Goal: Task Accomplishment & Management: Use online tool/utility

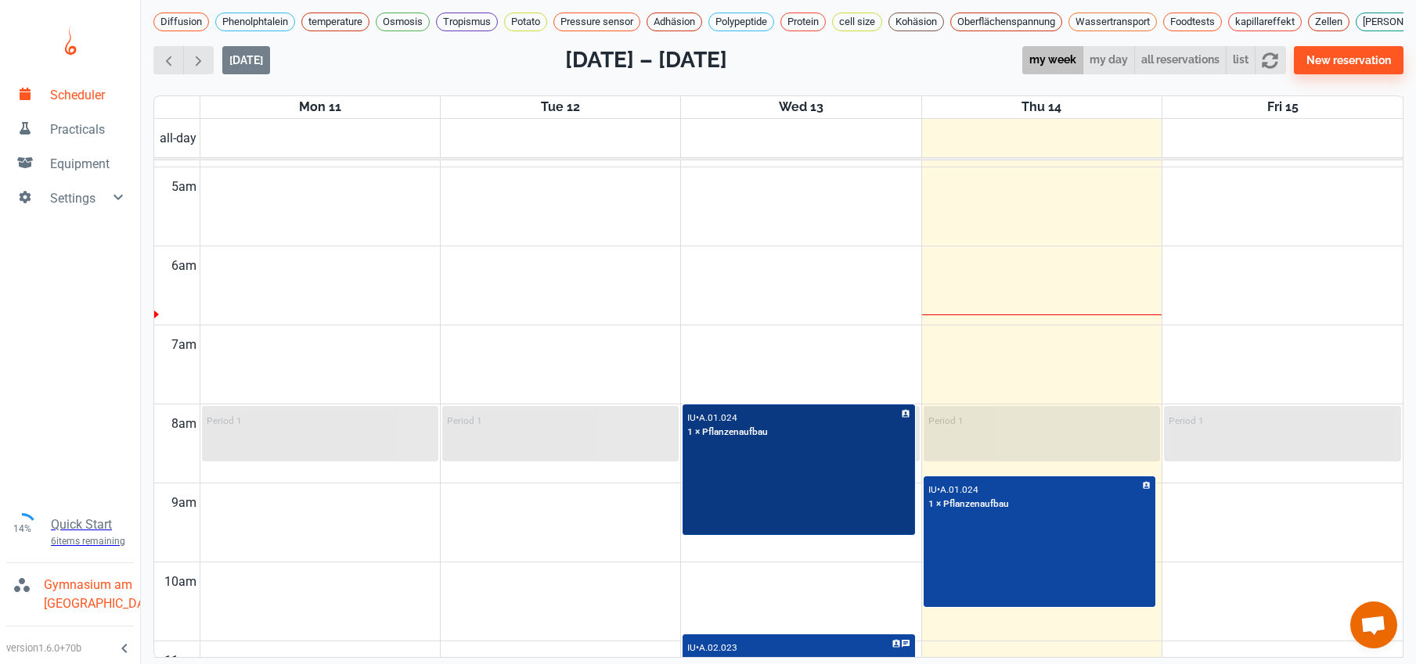
scroll to position [455, 0]
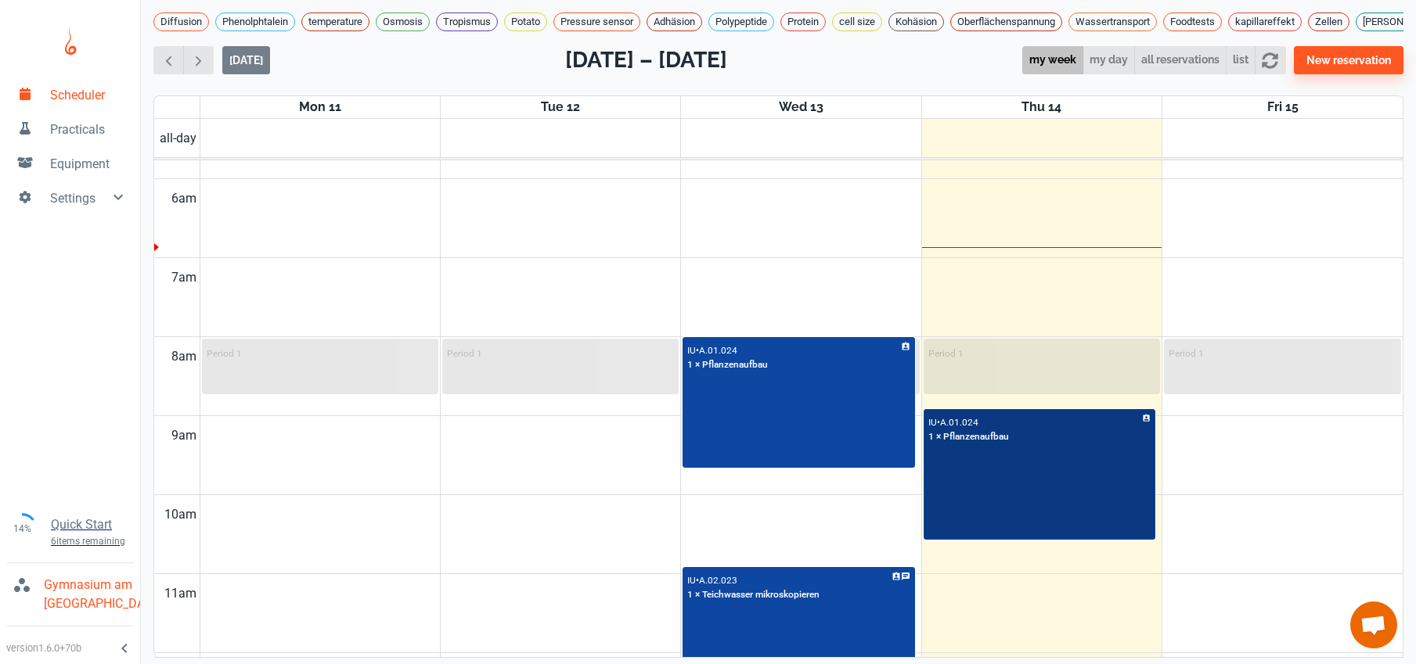
click at [1104, 509] on div "IU • A.01.024 1 × Pflanzenaufbau" at bounding box center [1039, 475] width 229 height 128
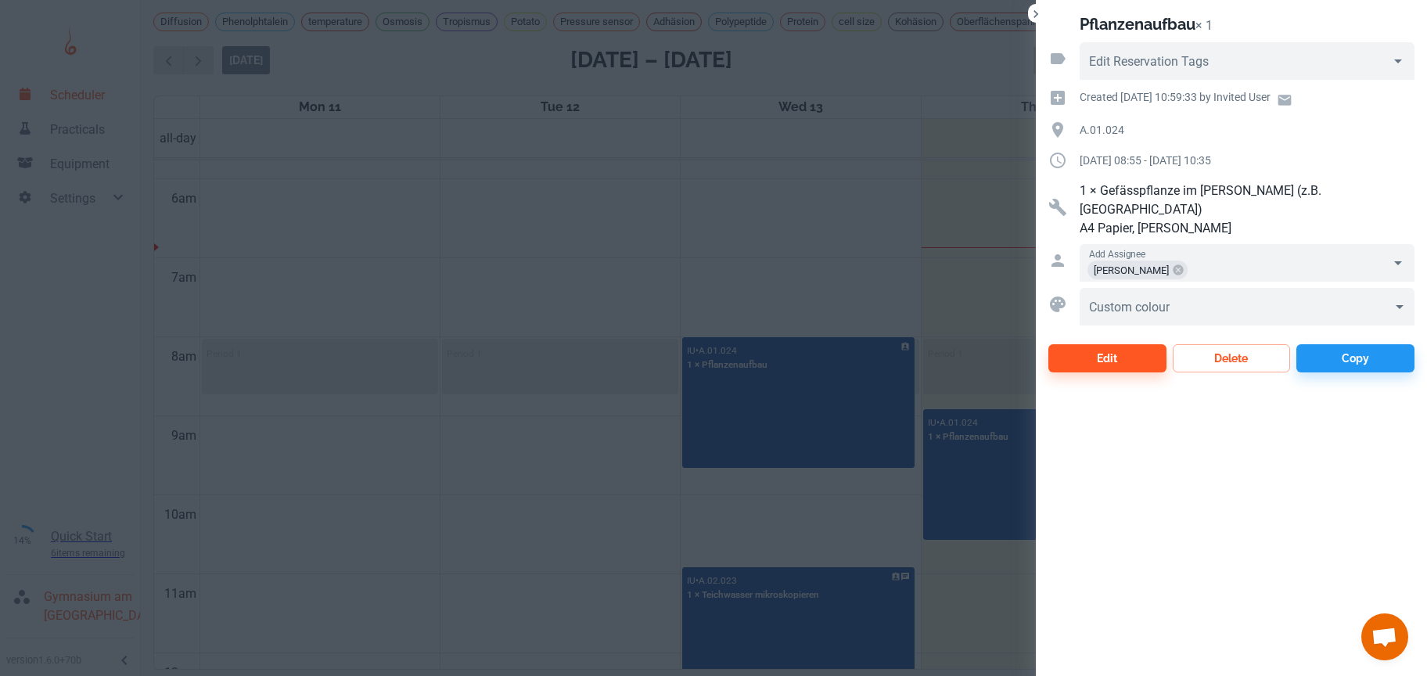
click at [589, 246] on div at bounding box center [713, 338] width 1427 height 676
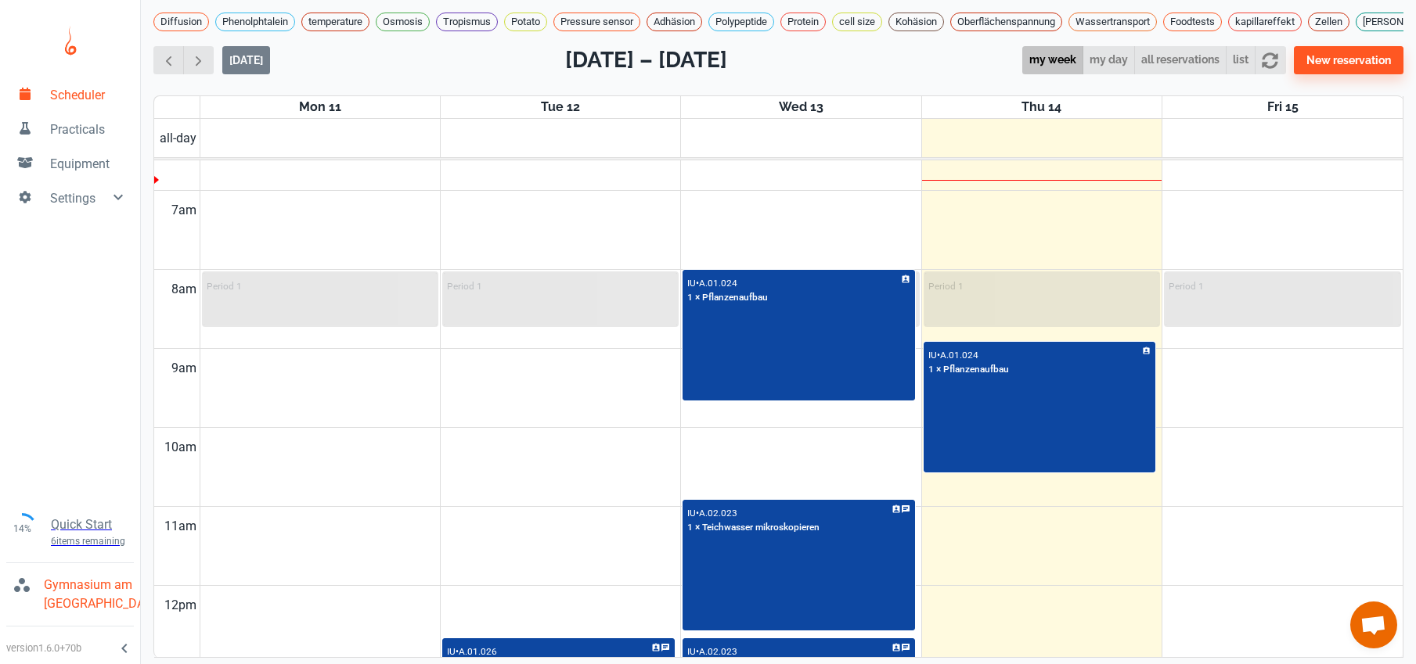
scroll to position [513, 0]
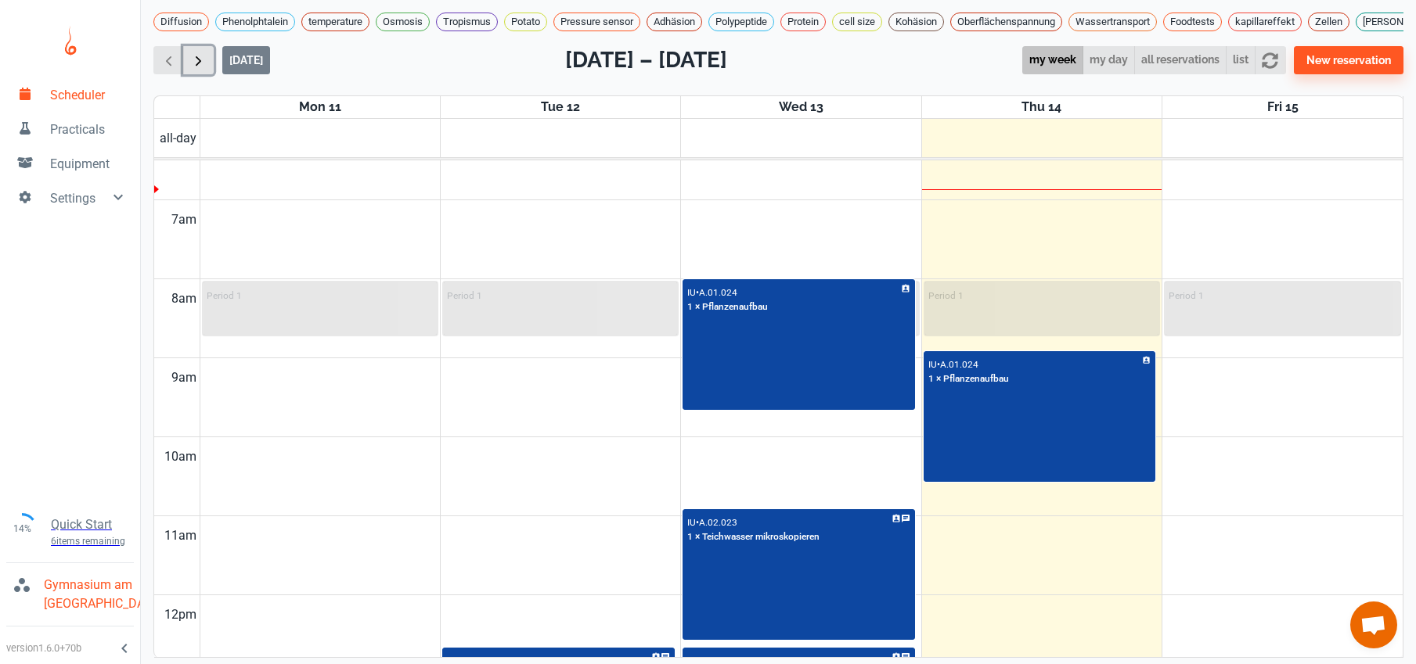
click at [200, 69] on span "button" at bounding box center [198, 60] width 16 height 16
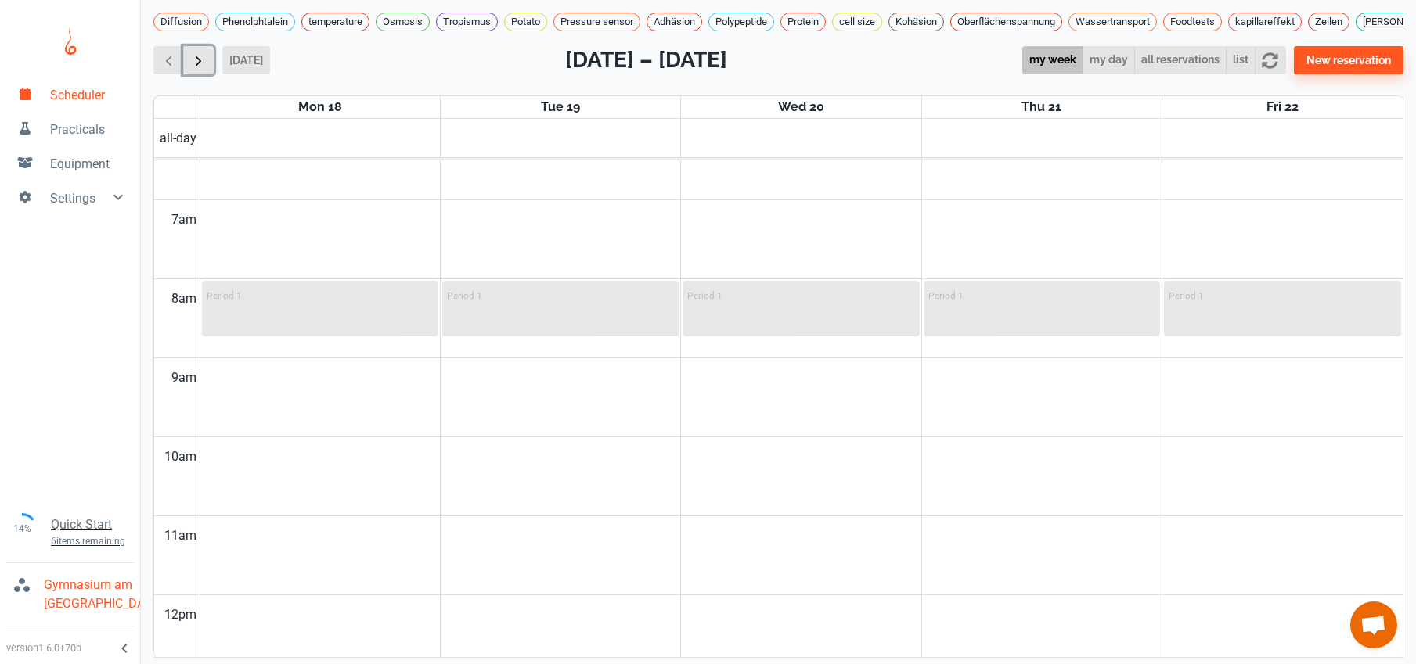
scroll to position [633, 0]
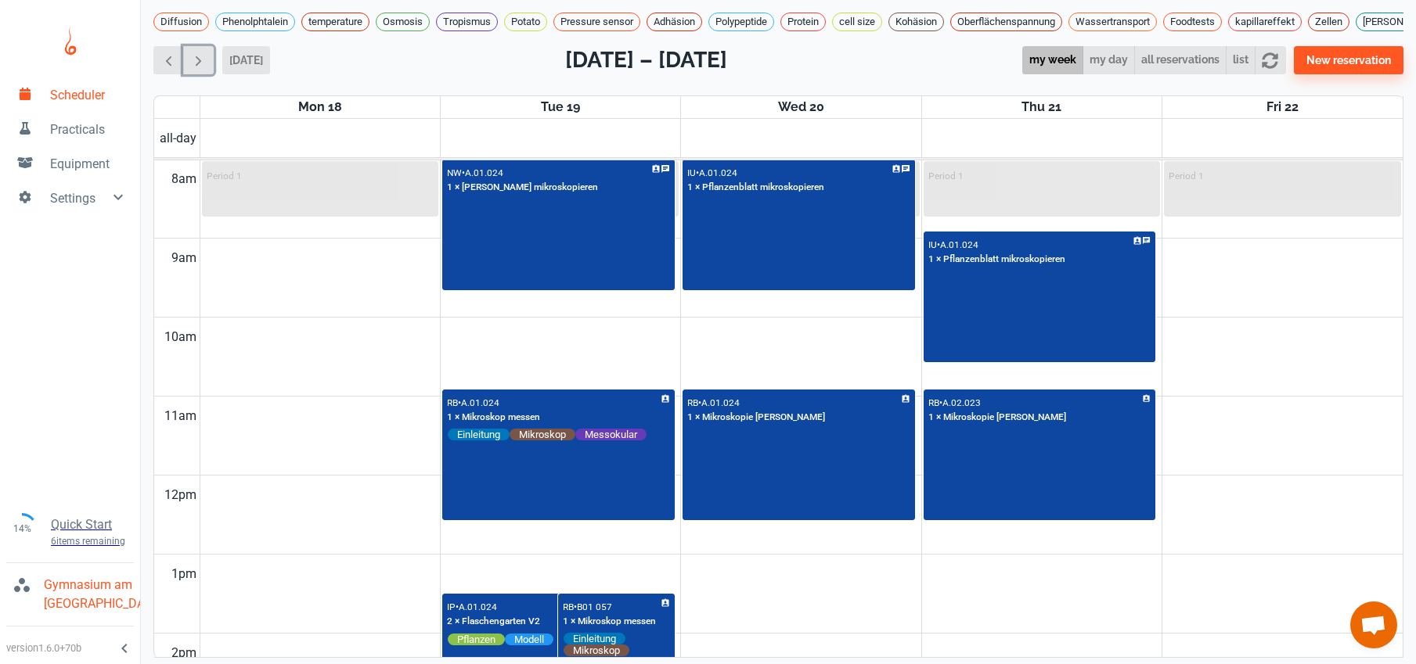
click at [207, 75] on button "button" at bounding box center [198, 60] width 31 height 29
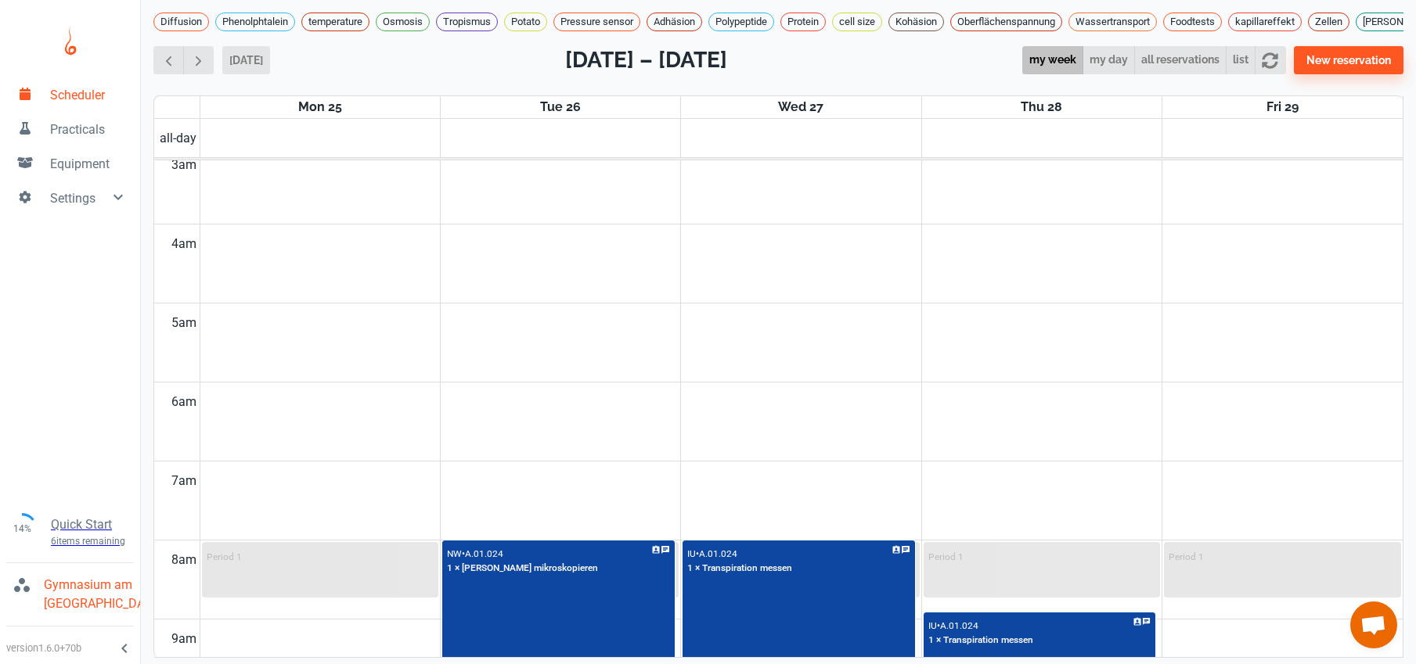
scroll to position [85, 0]
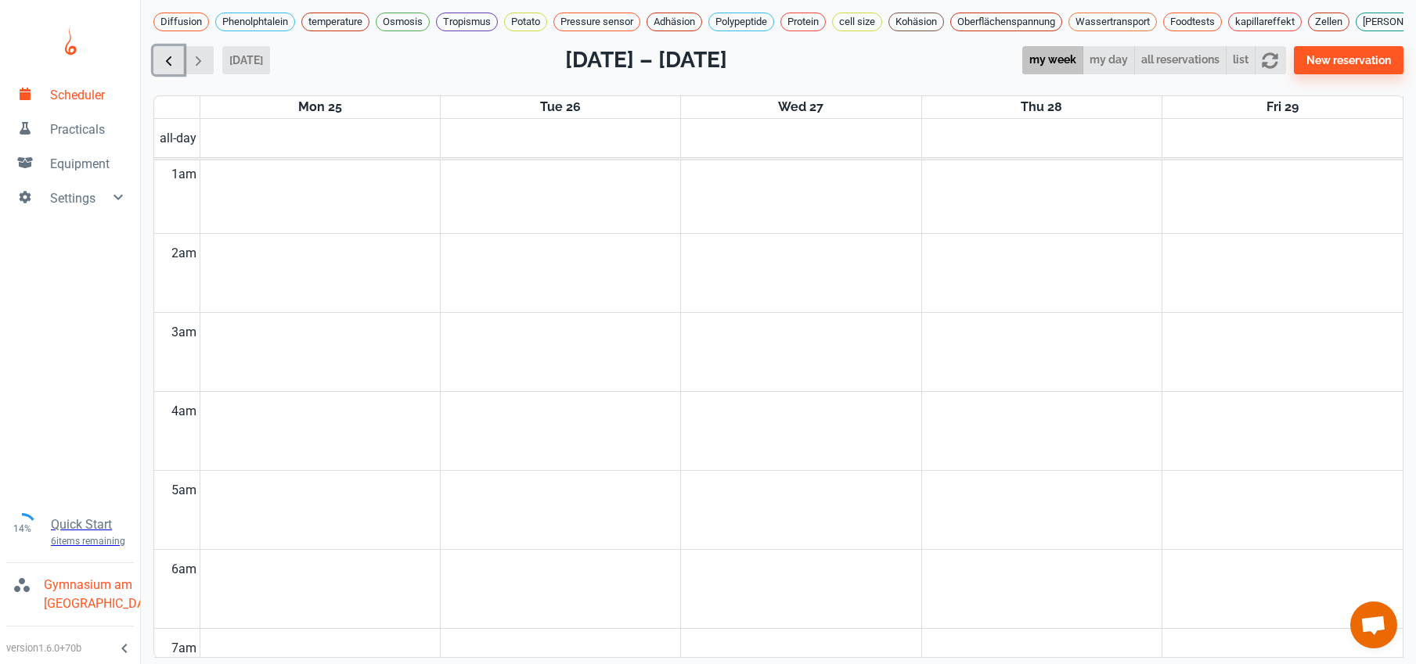
click at [172, 69] on span "button" at bounding box center [168, 60] width 16 height 16
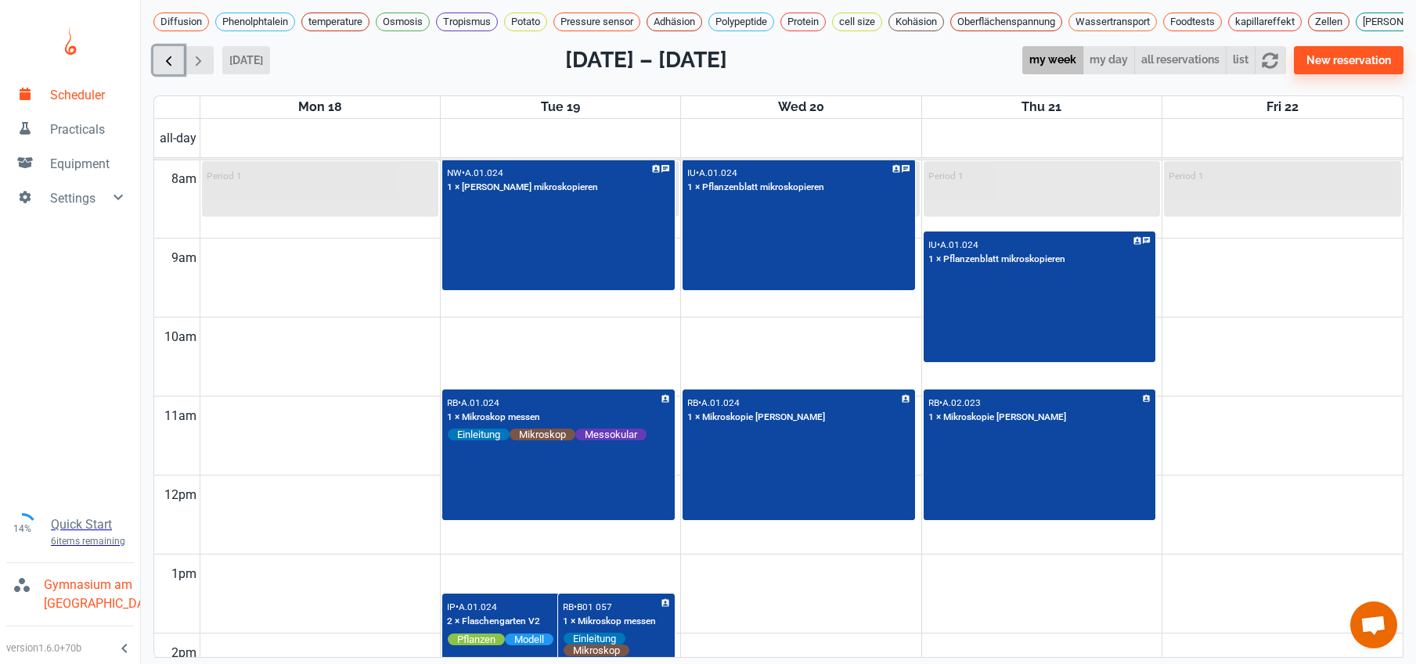
click at [172, 69] on span "button" at bounding box center [168, 60] width 16 height 16
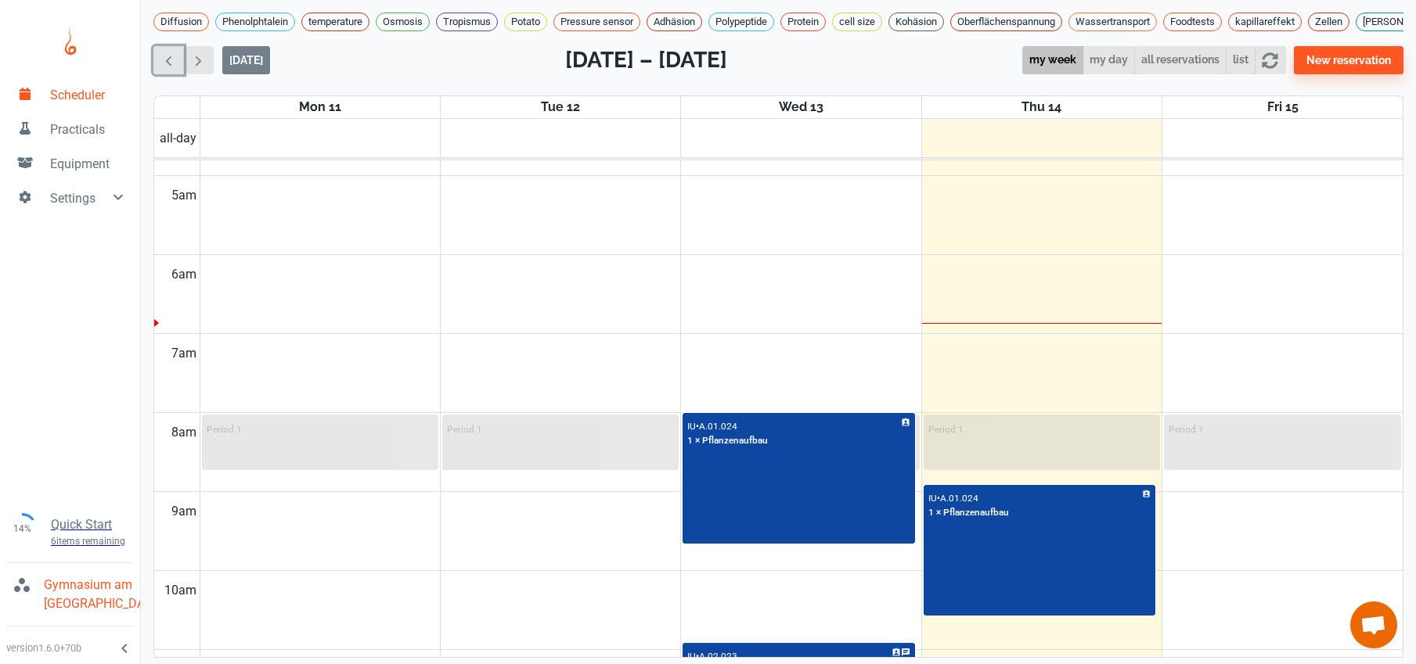
scroll to position [524, 0]
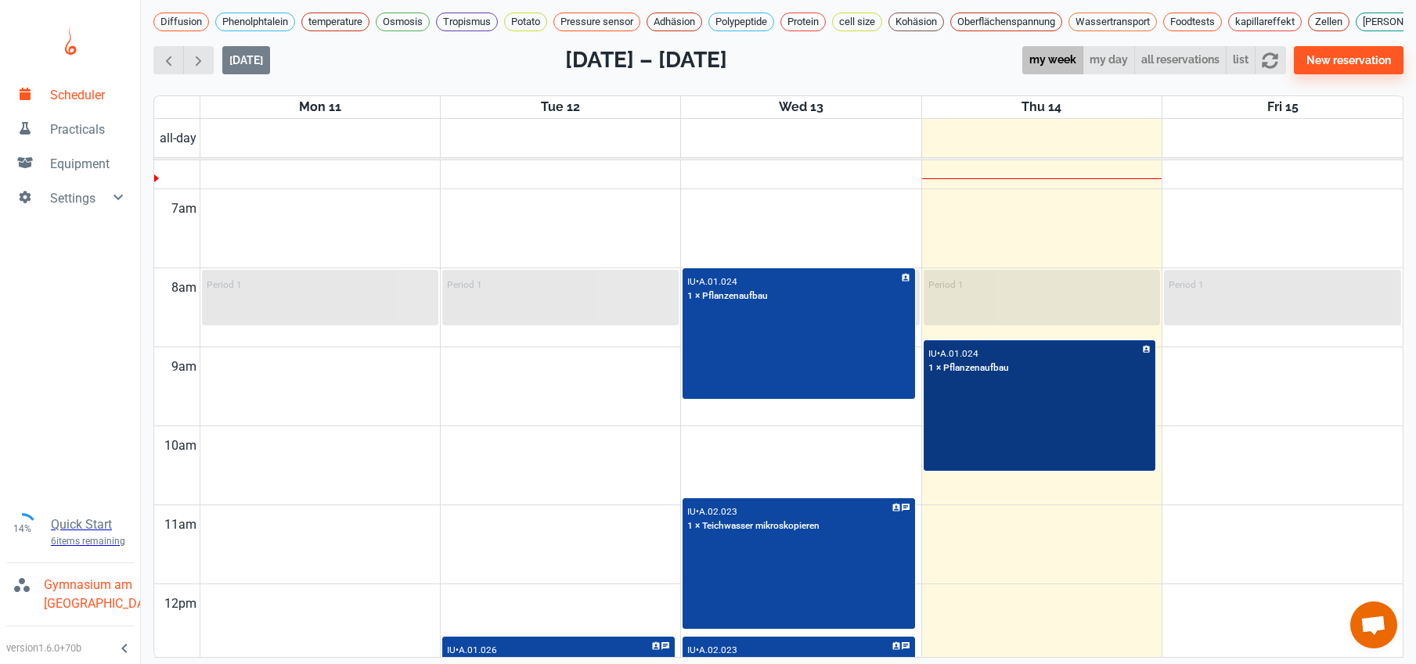
click at [1054, 437] on div "IU • A.01.024 1 × Pflanzenaufbau" at bounding box center [1039, 406] width 229 height 128
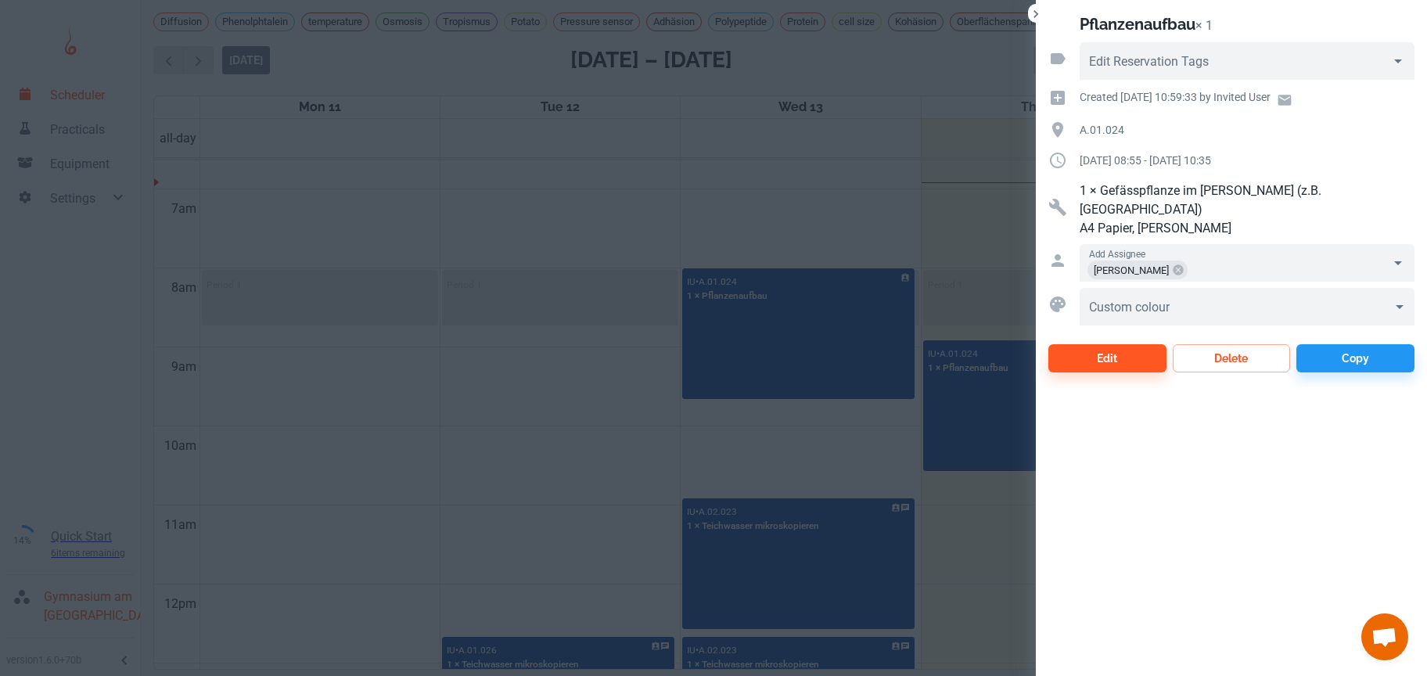
click at [869, 213] on div at bounding box center [713, 338] width 1427 height 676
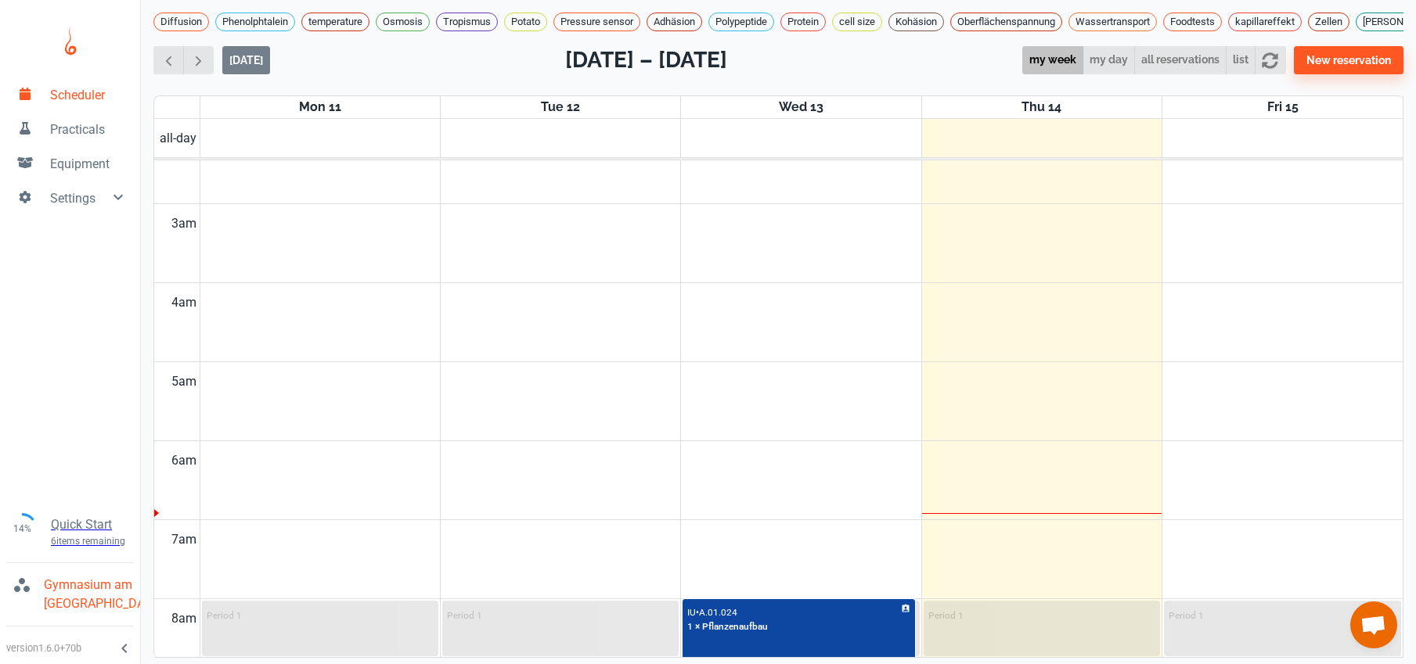
scroll to position [680, 0]
